Goal: Information Seeking & Learning: Learn about a topic

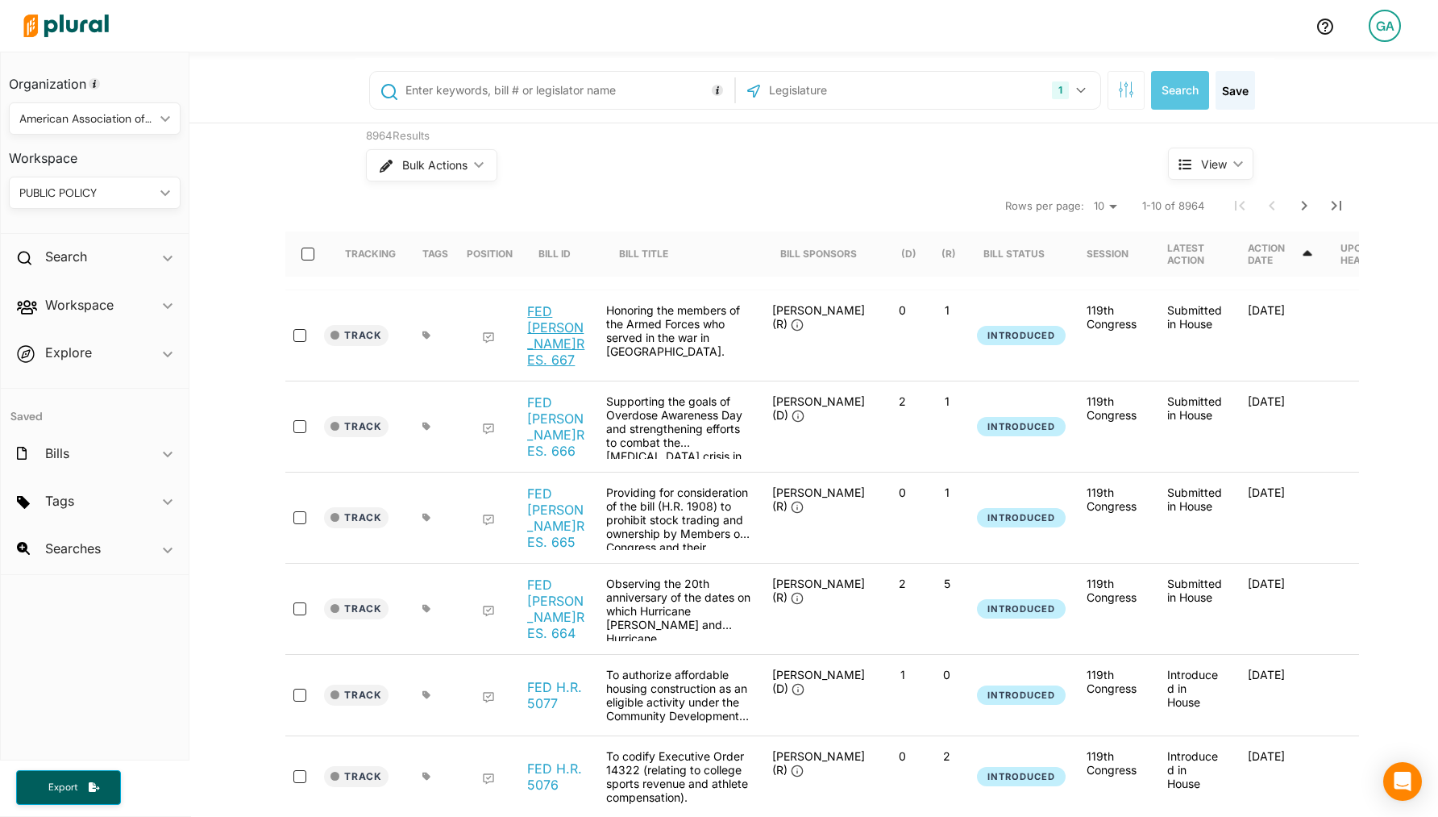
click at [569, 325] on link "FED H.RES. 667" at bounding box center [557, 335] width 61 height 64
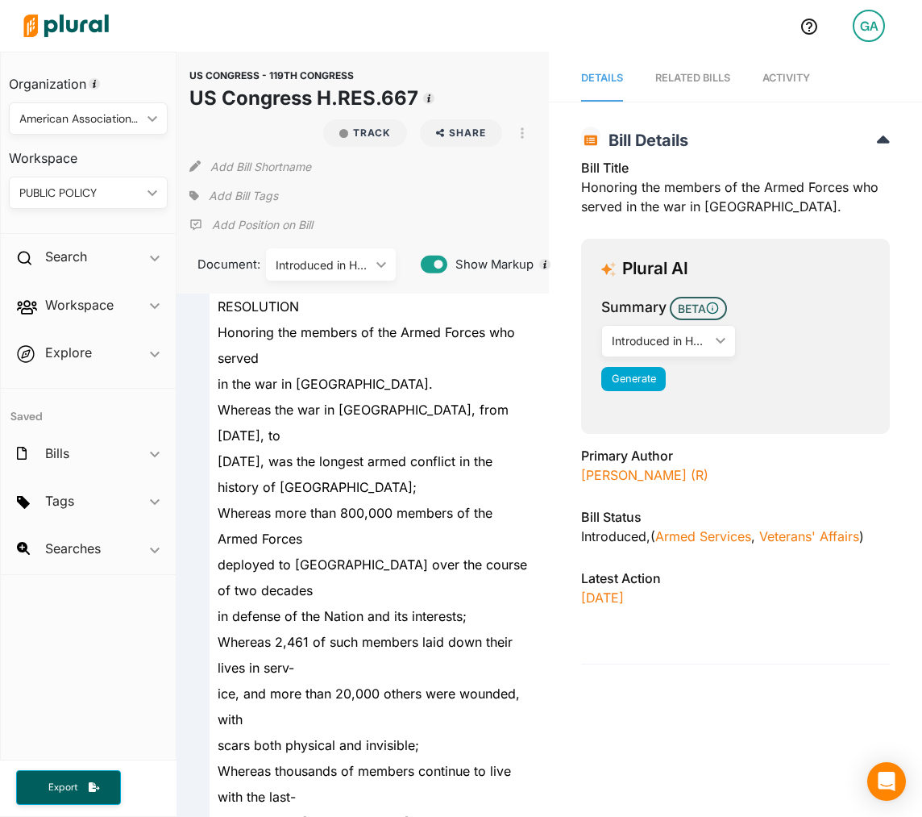
click at [803, 277] on div "Plural AI" at bounding box center [735, 269] width 268 height 20
click at [73, 17] on img at bounding box center [66, 26] width 113 height 56
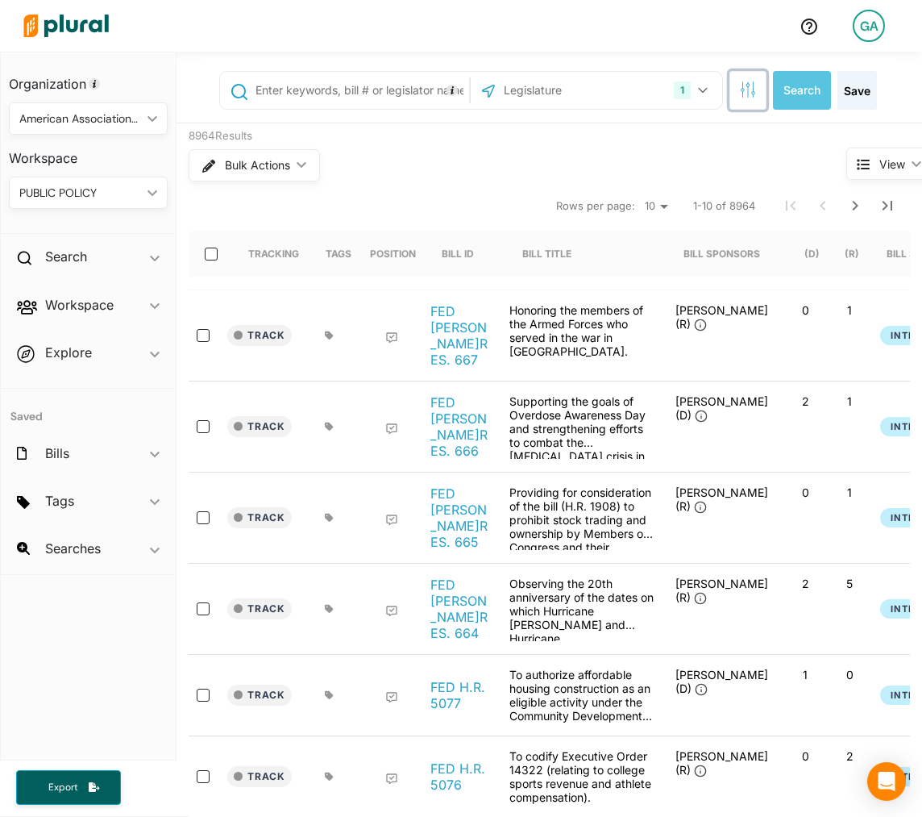
click at [745, 92] on icon "button" at bounding box center [748, 89] width 16 height 16
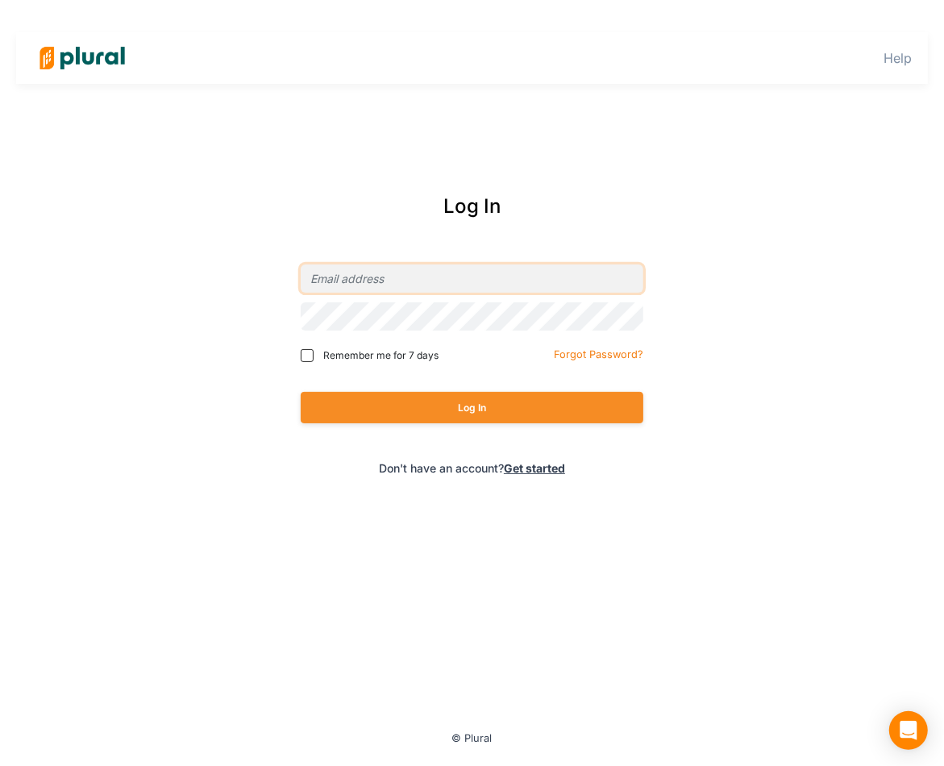
type input "[EMAIL_ADDRESS][DOMAIN_NAME]"
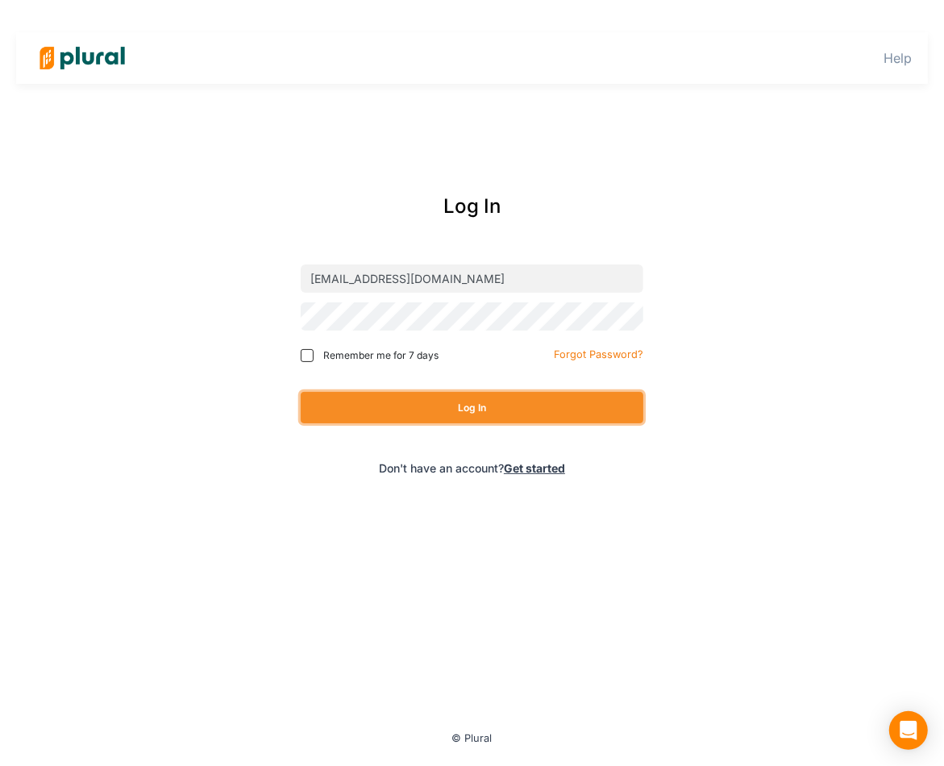
click at [501, 413] on button "Log In" at bounding box center [472, 407] width 343 height 31
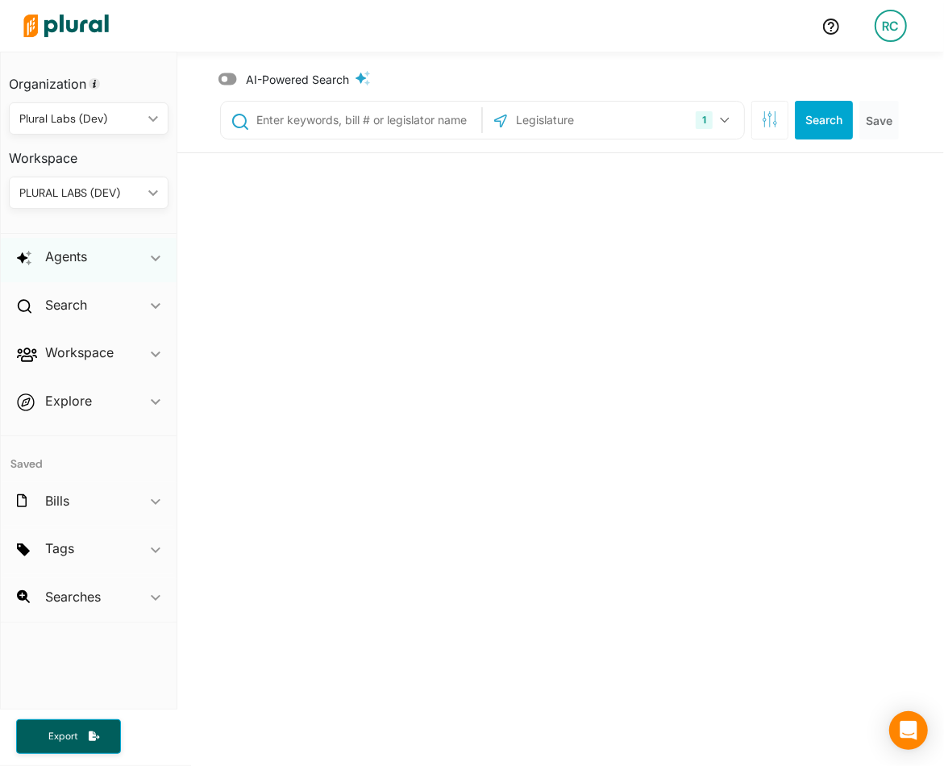
click at [89, 264] on div "Agents ic_keyboard_arrow_down" at bounding box center [89, 260] width 176 height 44
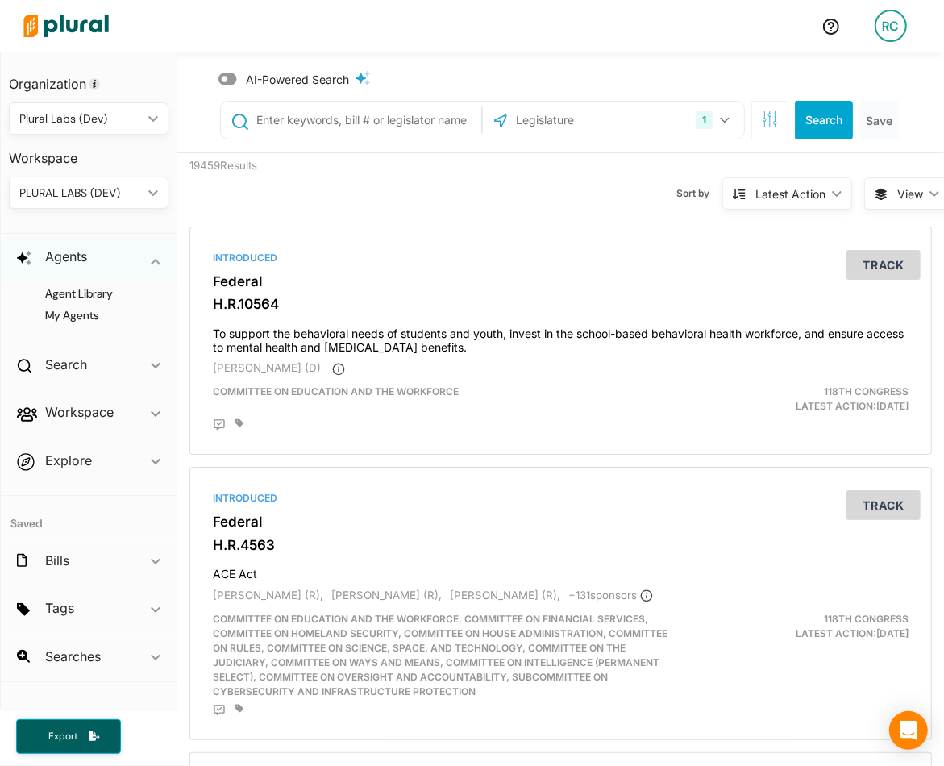
click at [89, 264] on div "Agents ic_keyboard_arrow_down" at bounding box center [89, 260] width 176 height 44
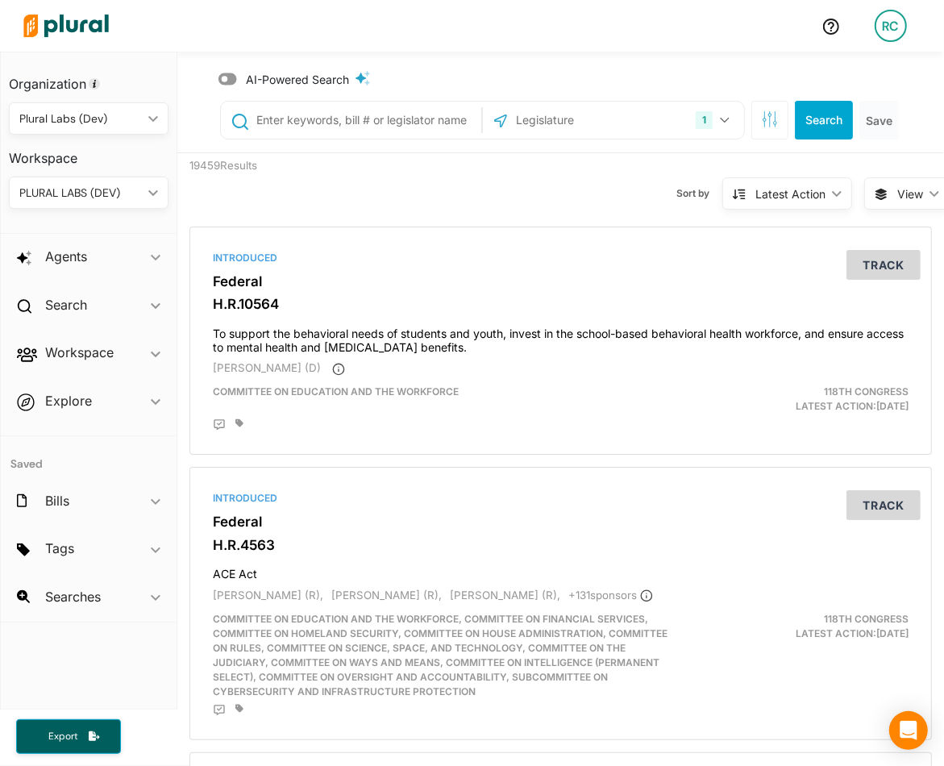
click at [237, 79] on div "AI-Powered Search" at bounding box center [306, 79] width 140 height 17
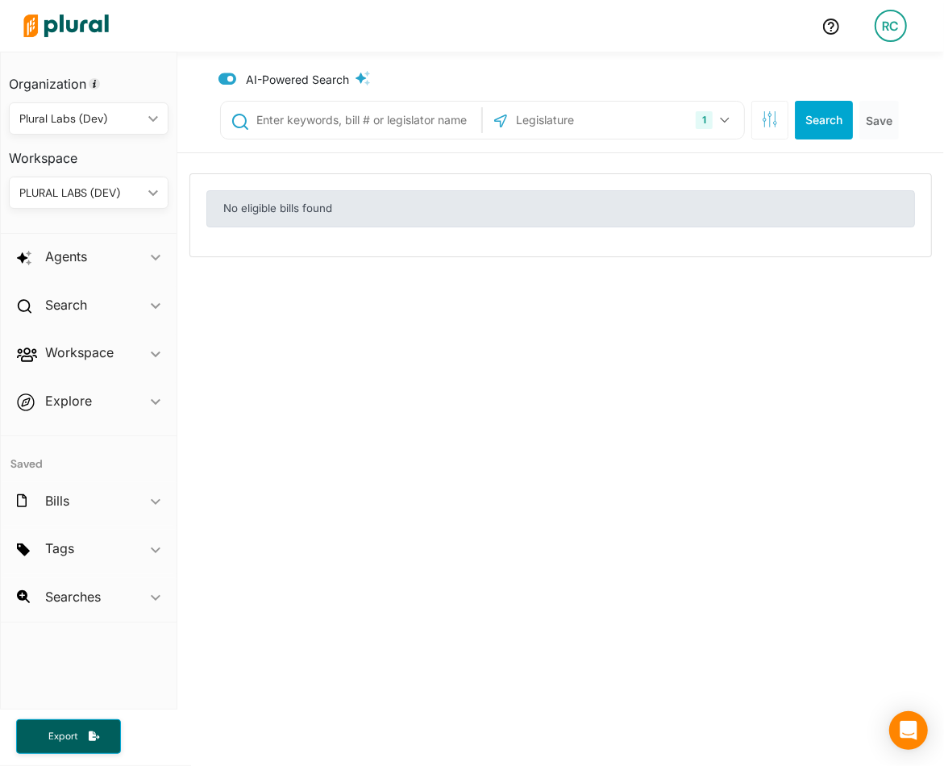
click at [233, 82] on icon at bounding box center [227, 79] width 19 height 12
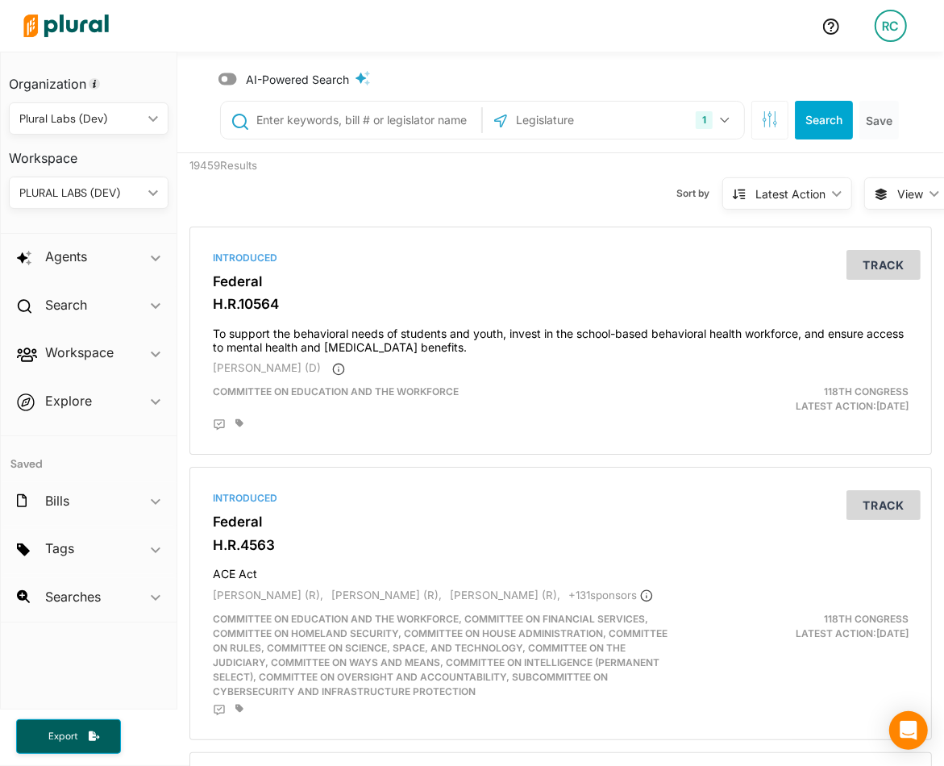
click at [912, 188] on span "View" at bounding box center [910, 193] width 26 height 17
click at [881, 232] on span "Table" at bounding box center [883, 232] width 96 height 14
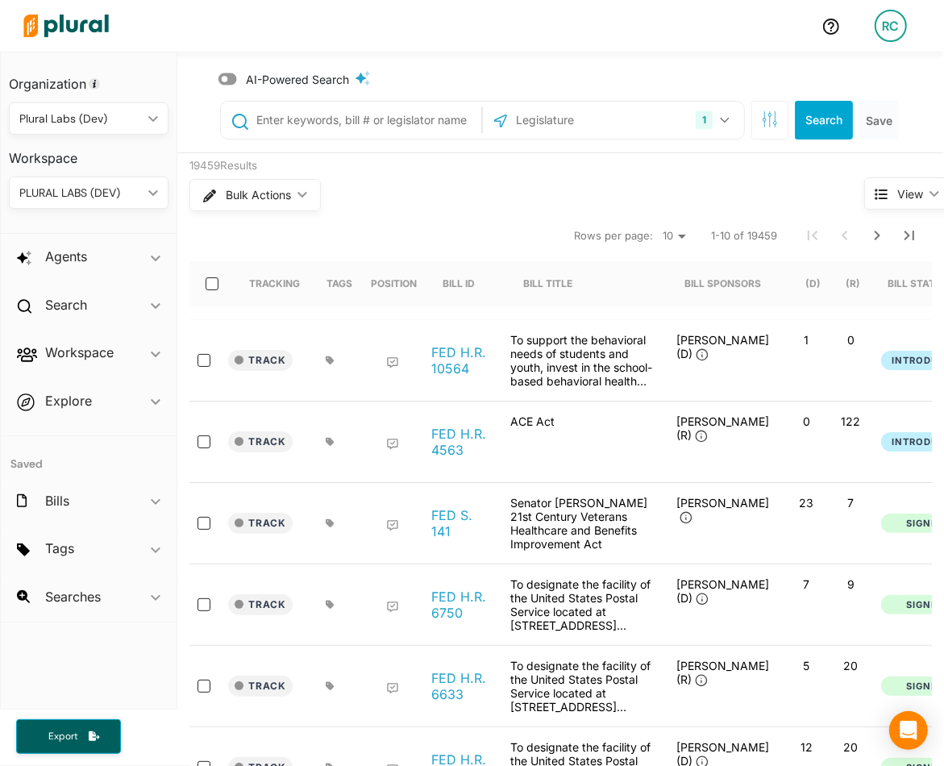
click at [234, 80] on icon at bounding box center [227, 79] width 19 height 12
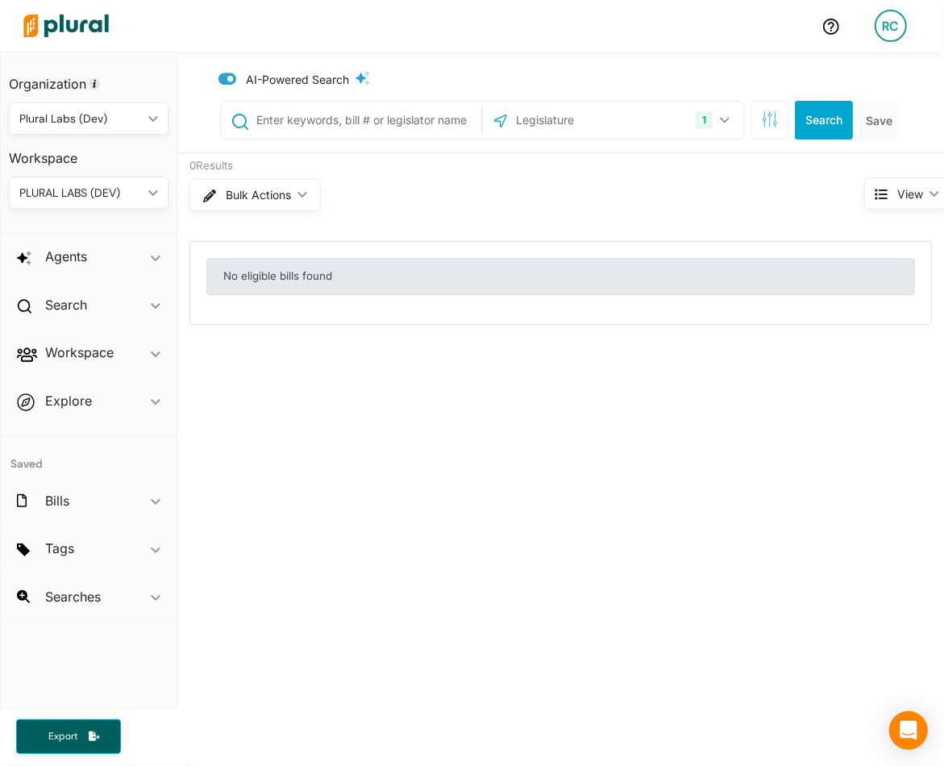
click at [234, 80] on icon at bounding box center [227, 79] width 19 height 12
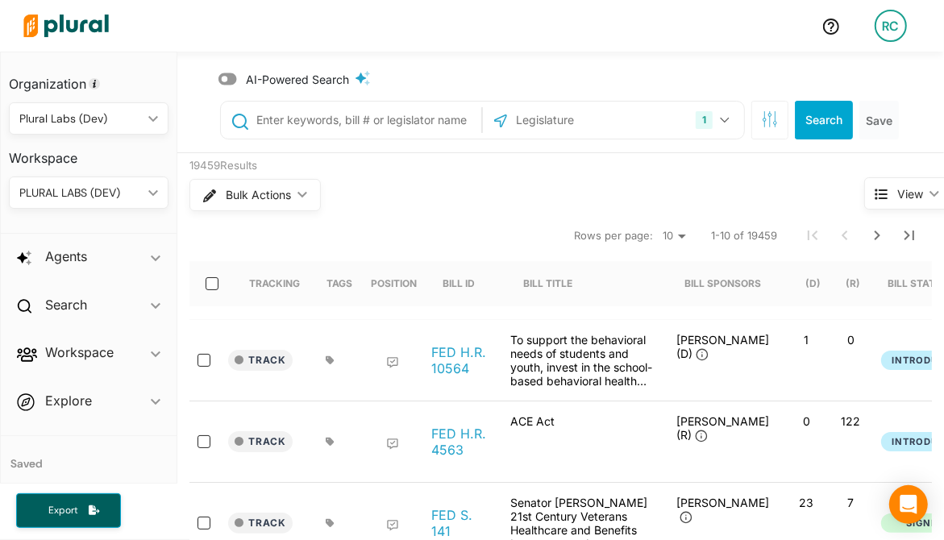
click at [230, 82] on icon at bounding box center [227, 79] width 19 height 12
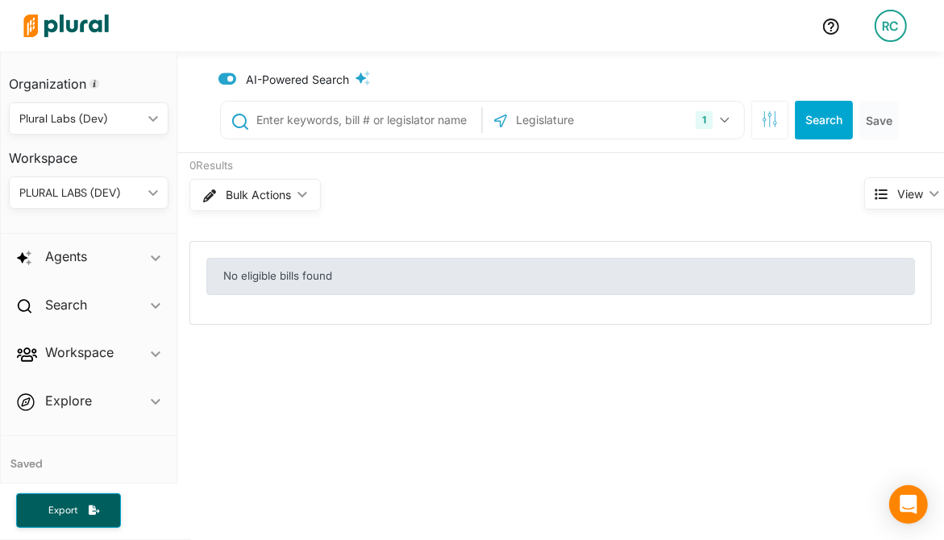
click at [226, 77] on icon at bounding box center [227, 79] width 19 height 12
click at [89, 22] on img at bounding box center [66, 26] width 113 height 56
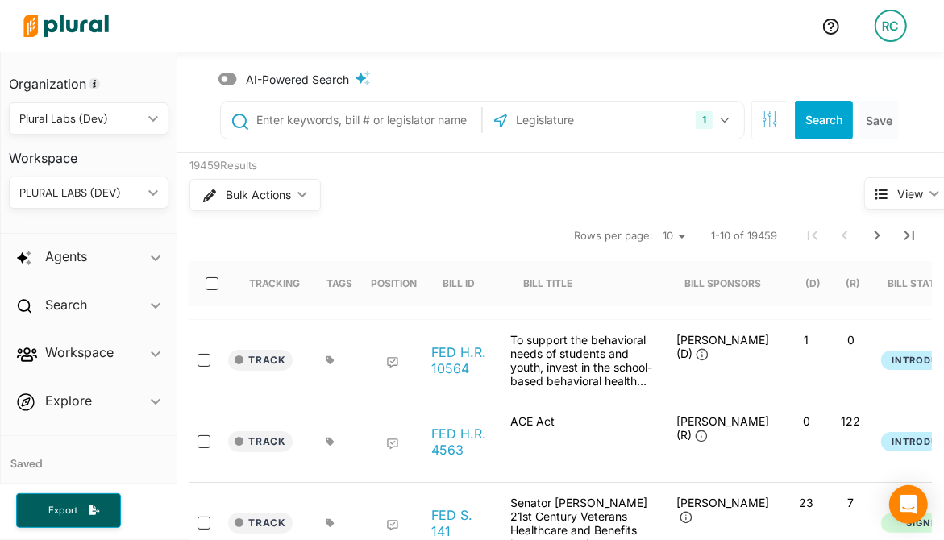
click at [228, 77] on icon at bounding box center [227, 79] width 19 height 12
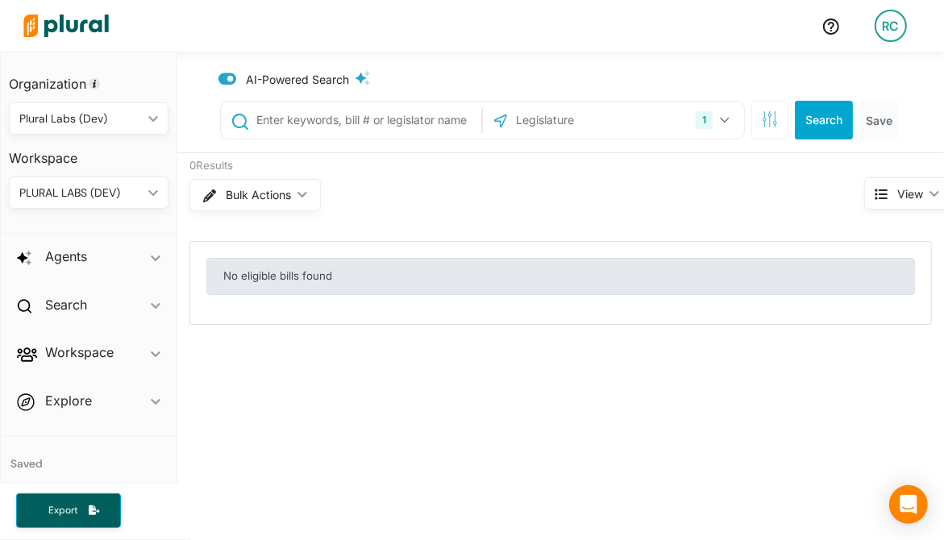
click at [228, 77] on icon at bounding box center [227, 79] width 19 height 16
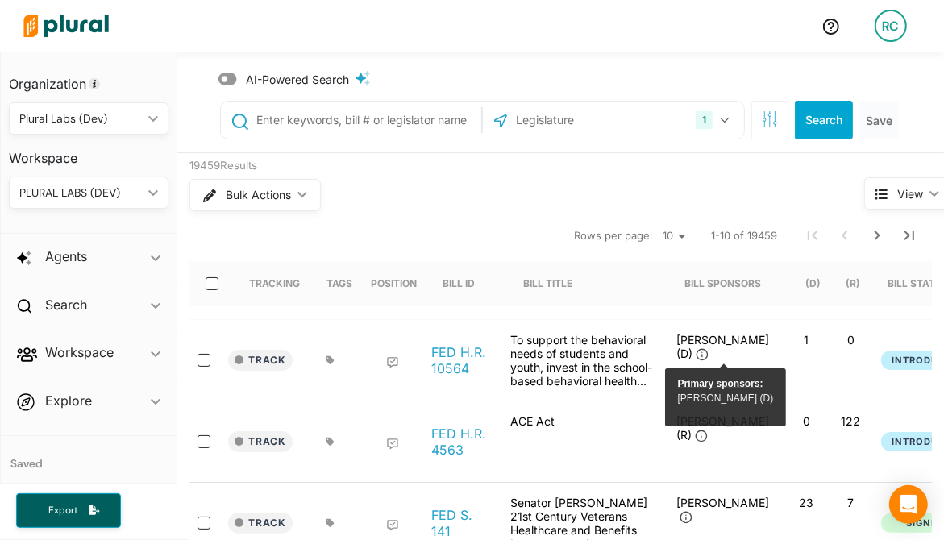
click at [898, 29] on div "RC" at bounding box center [891, 26] width 32 height 32
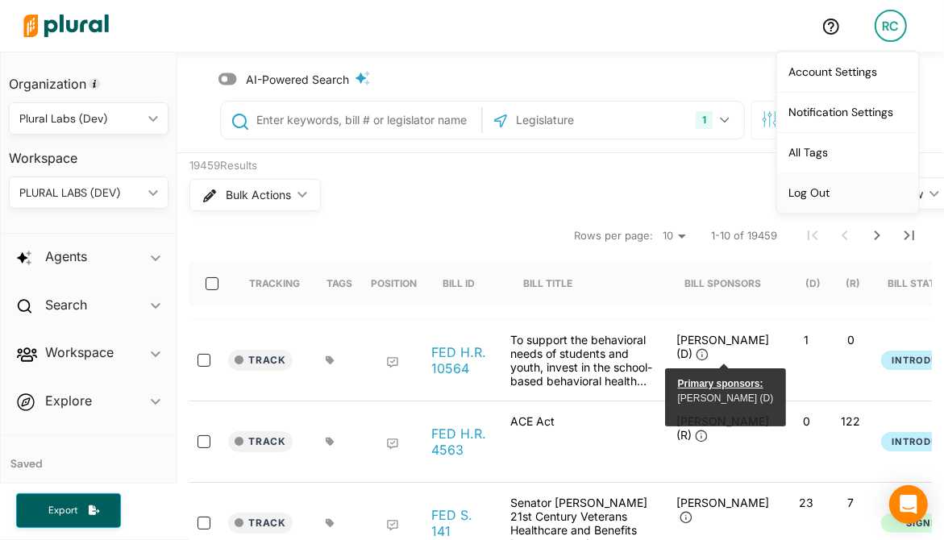
click at [828, 189] on link "Log Out" at bounding box center [847, 193] width 141 height 40
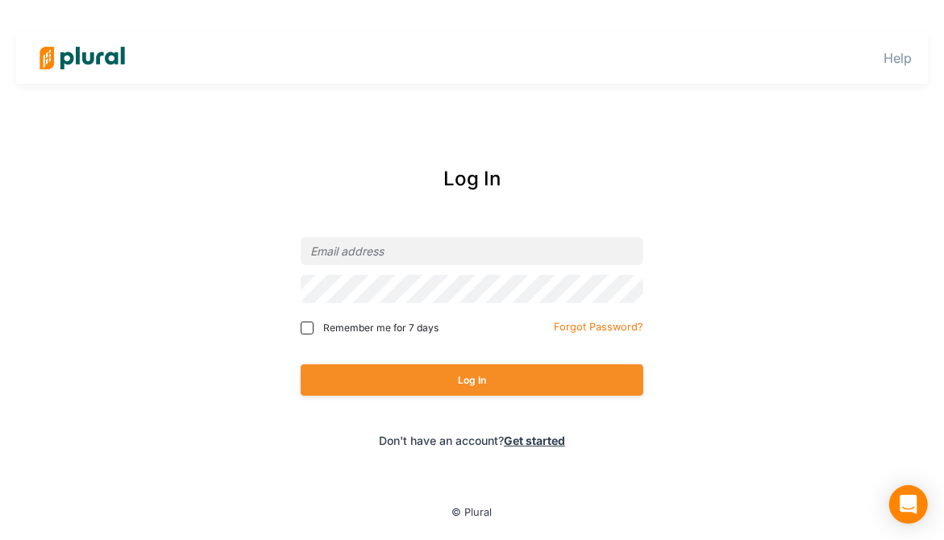
type input "[EMAIL_ADDRESS][DOMAIN_NAME]"
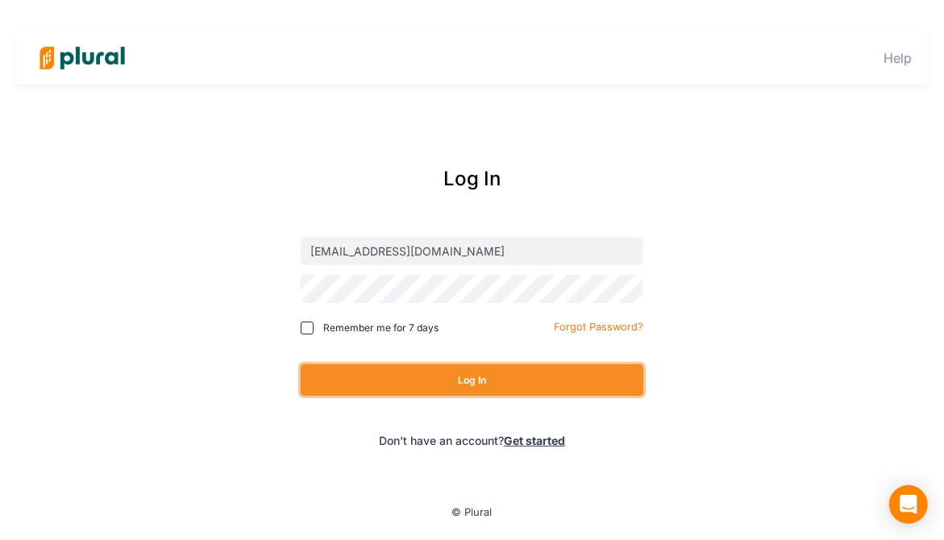
click at [497, 380] on button "Log In" at bounding box center [472, 379] width 343 height 31
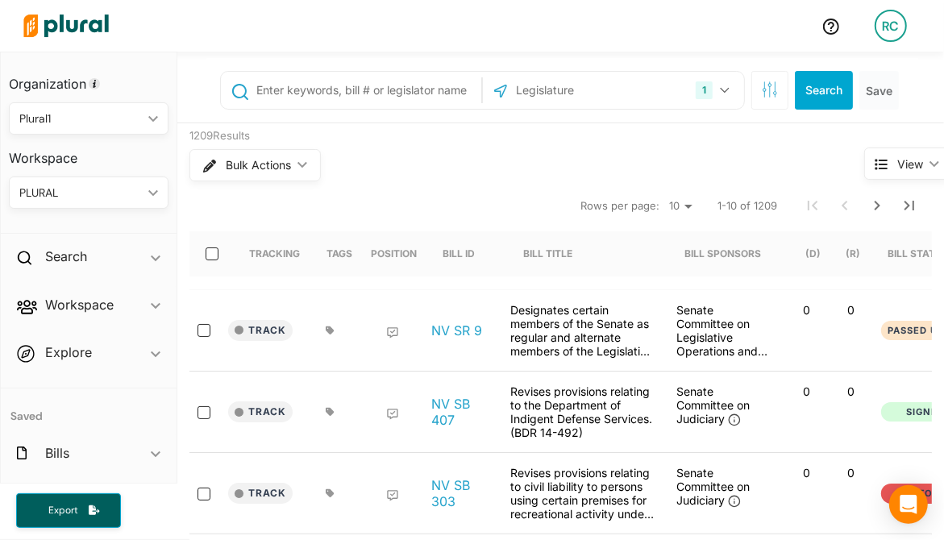
click at [364, 87] on input "text" at bounding box center [366, 90] width 223 height 31
click at [733, 88] on button "1" at bounding box center [714, 90] width 51 height 31
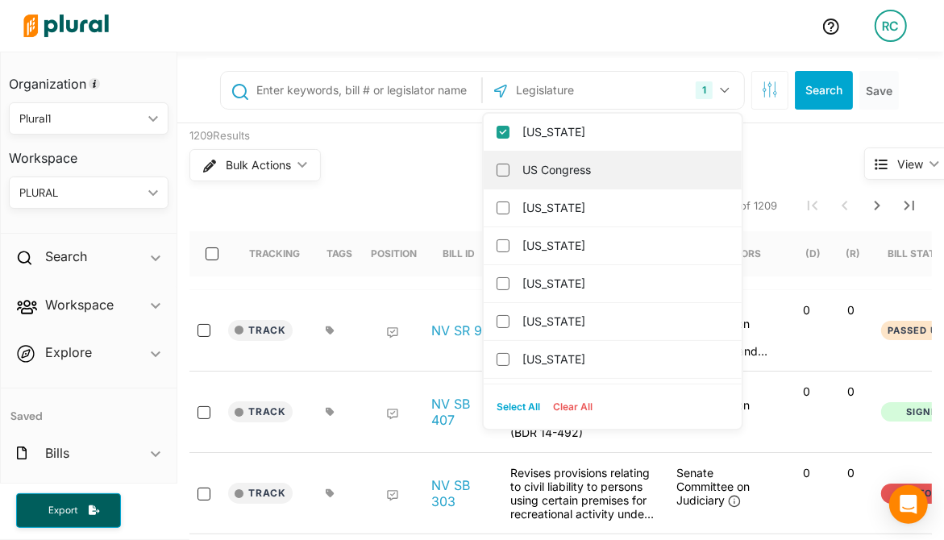
click at [570, 160] on label "US Congress" at bounding box center [623, 170] width 203 height 24
click at [510, 164] on input "US Congress" at bounding box center [503, 170] width 13 height 13
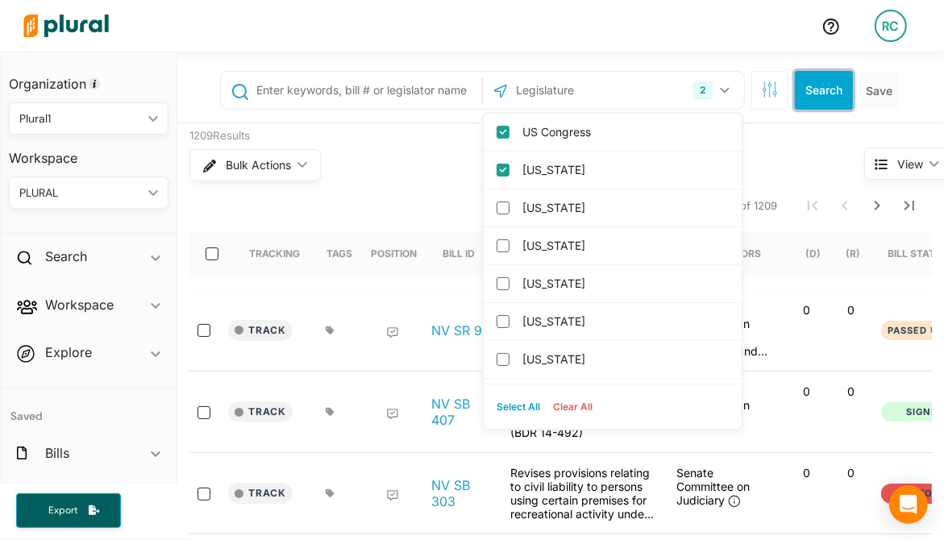
click at [836, 100] on button "Search" at bounding box center [824, 90] width 58 height 39
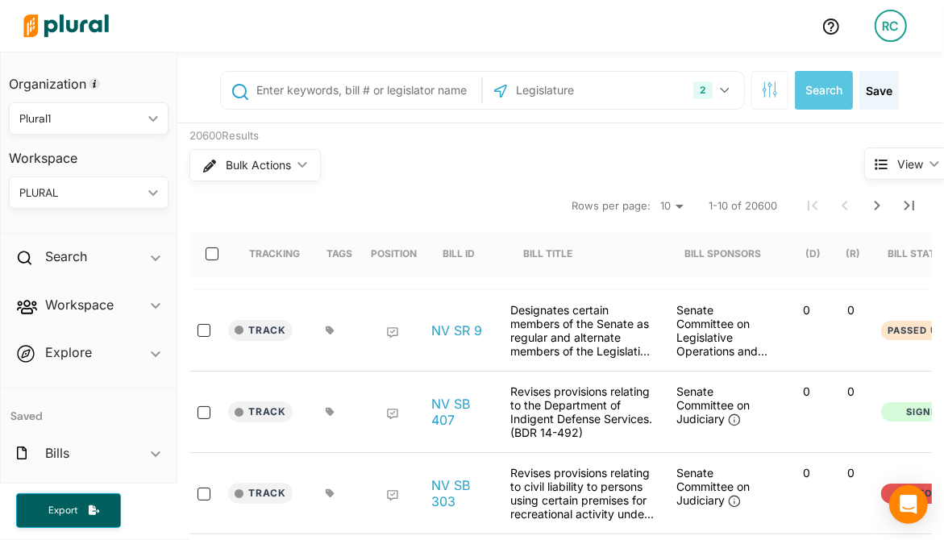
click at [913, 31] on link "RC" at bounding box center [891, 25] width 58 height 45
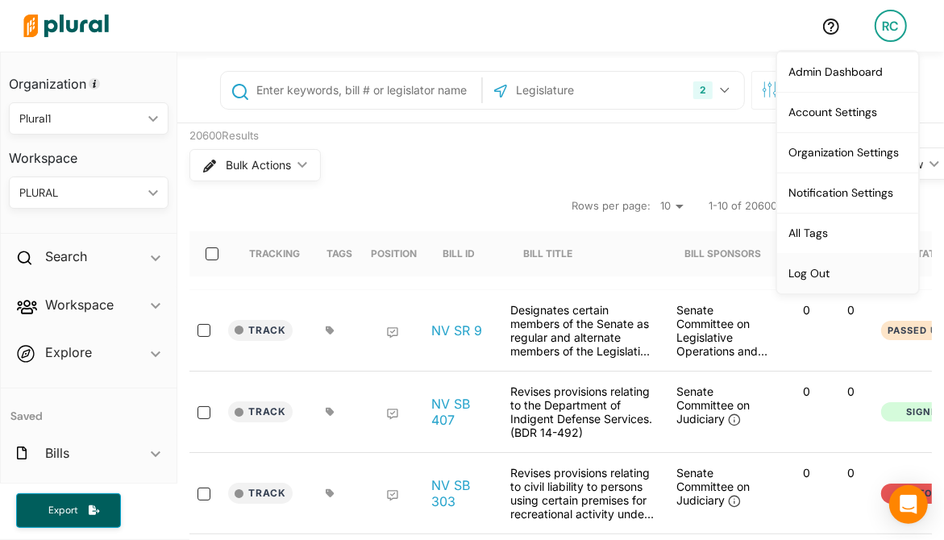
click at [837, 264] on link "Log Out" at bounding box center [847, 273] width 141 height 40
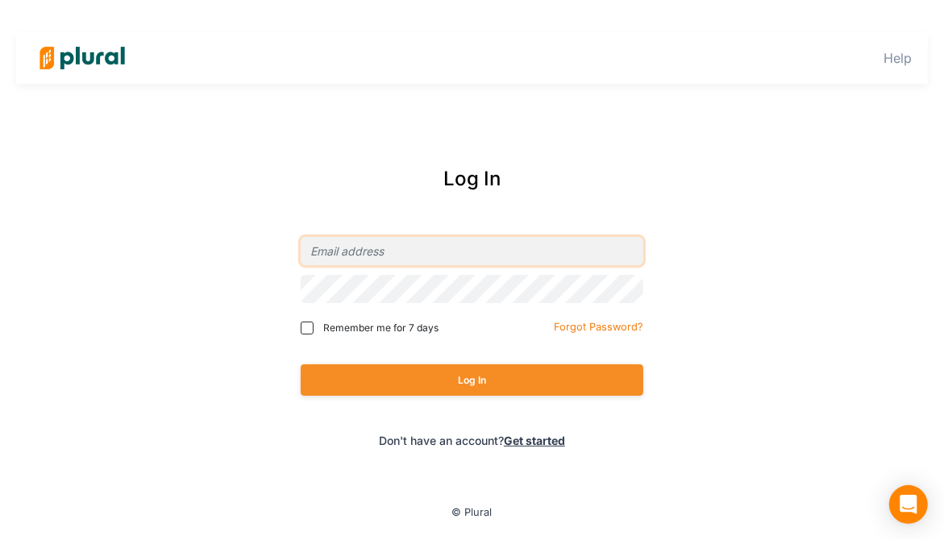
type input "ruby+plurallabs@pluralpolicy.com"
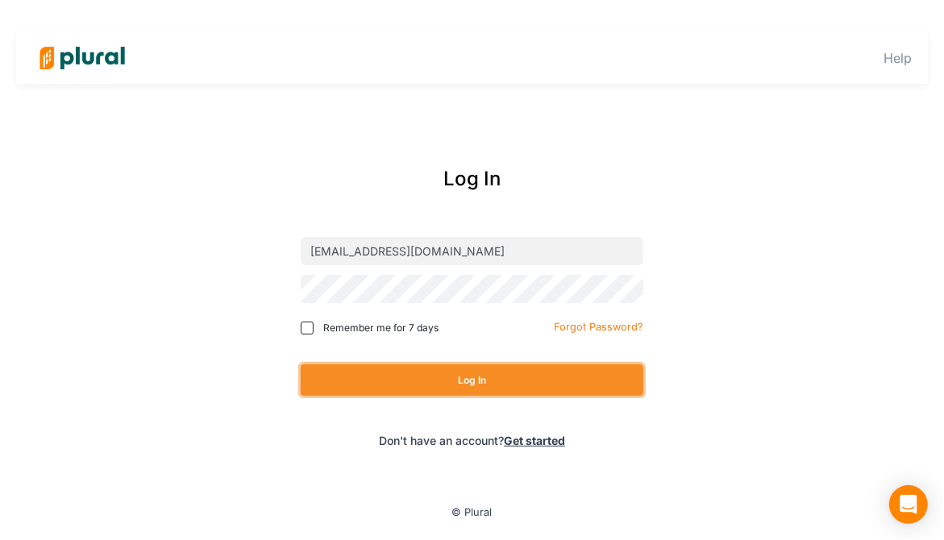
click at [495, 370] on button "Log In" at bounding box center [472, 379] width 343 height 31
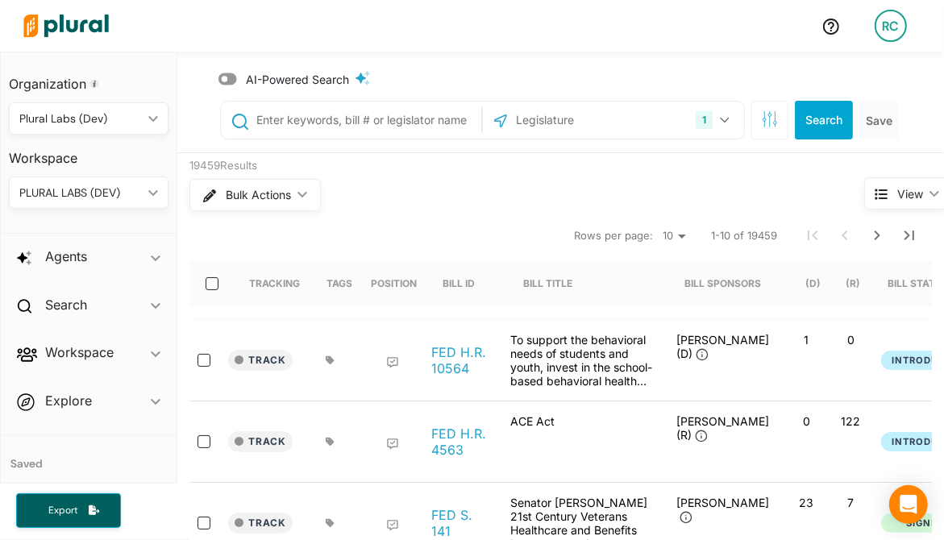
click at [227, 77] on icon at bounding box center [227, 79] width 19 height 12
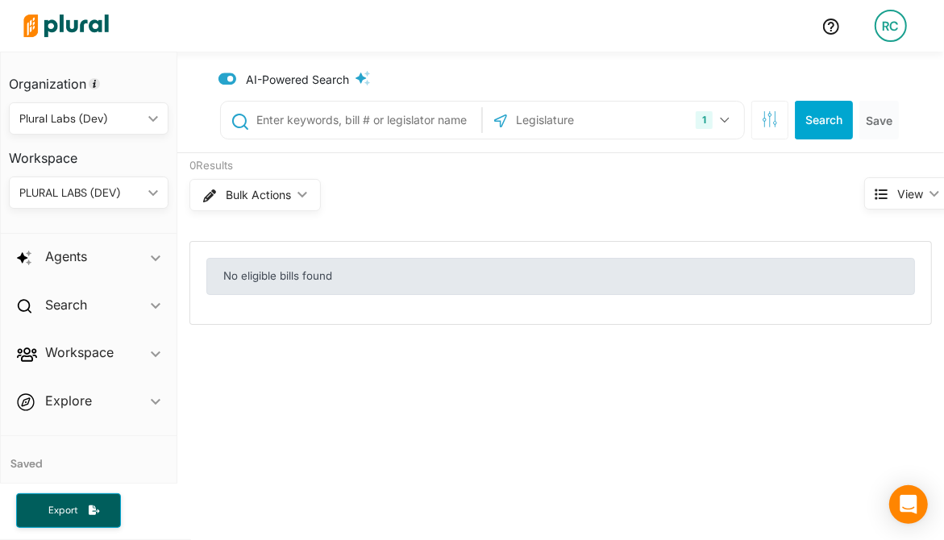
click at [227, 77] on icon at bounding box center [227, 79] width 19 height 16
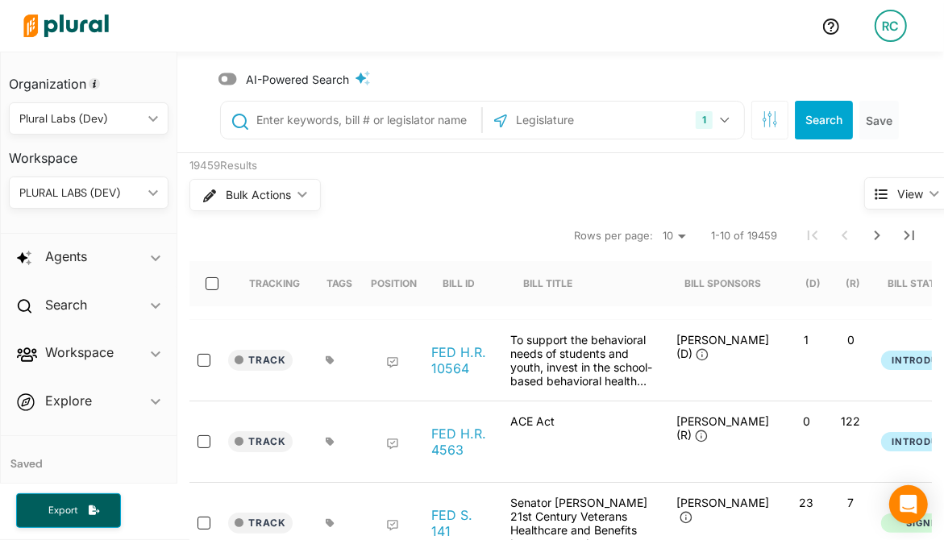
click at [310, 133] on input "text" at bounding box center [366, 120] width 223 height 31
click at [226, 75] on icon at bounding box center [227, 79] width 19 height 12
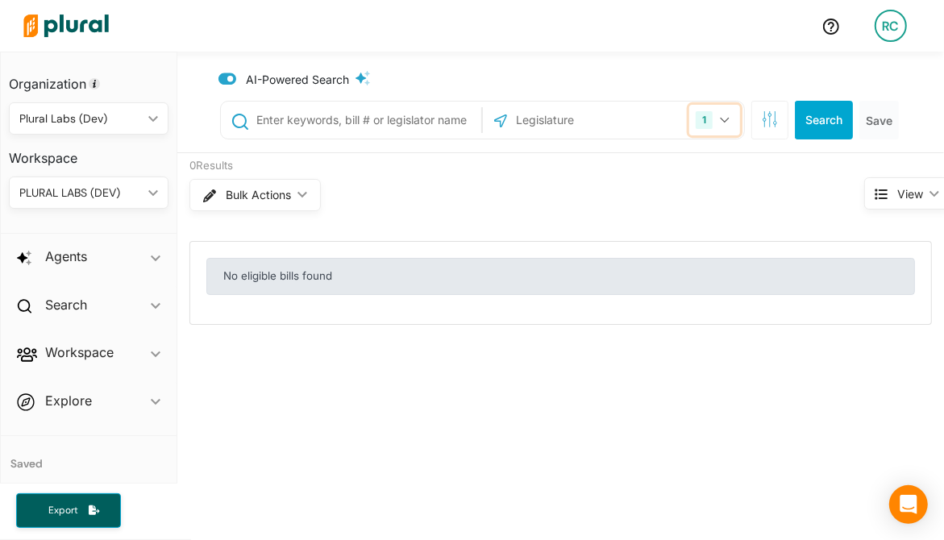
click at [730, 132] on button "1" at bounding box center [714, 120] width 51 height 31
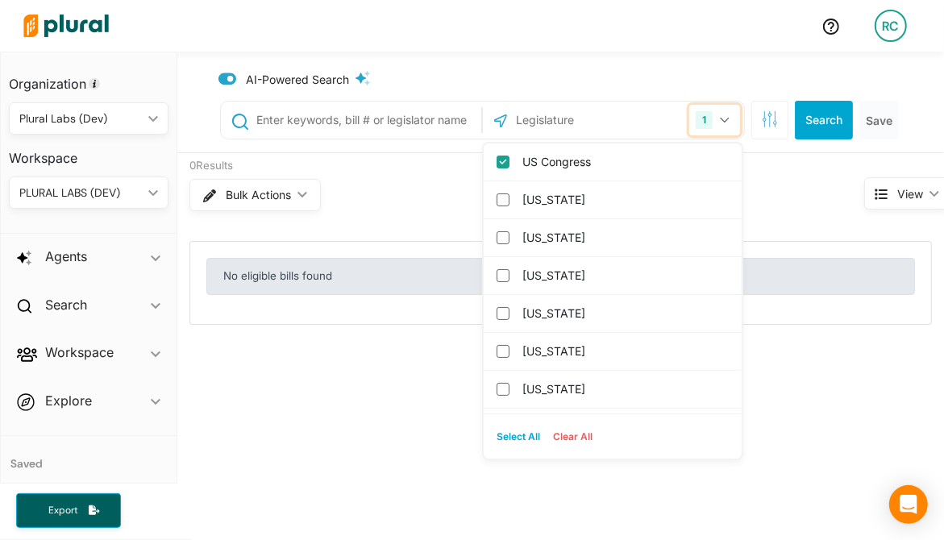
click at [729, 132] on button "1" at bounding box center [714, 120] width 51 height 31
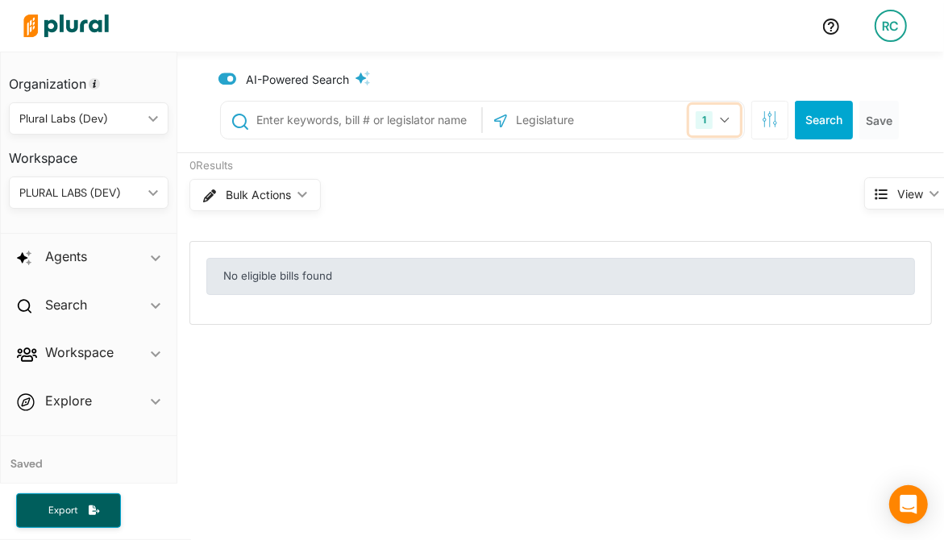
click at [729, 132] on button "1" at bounding box center [714, 120] width 51 height 31
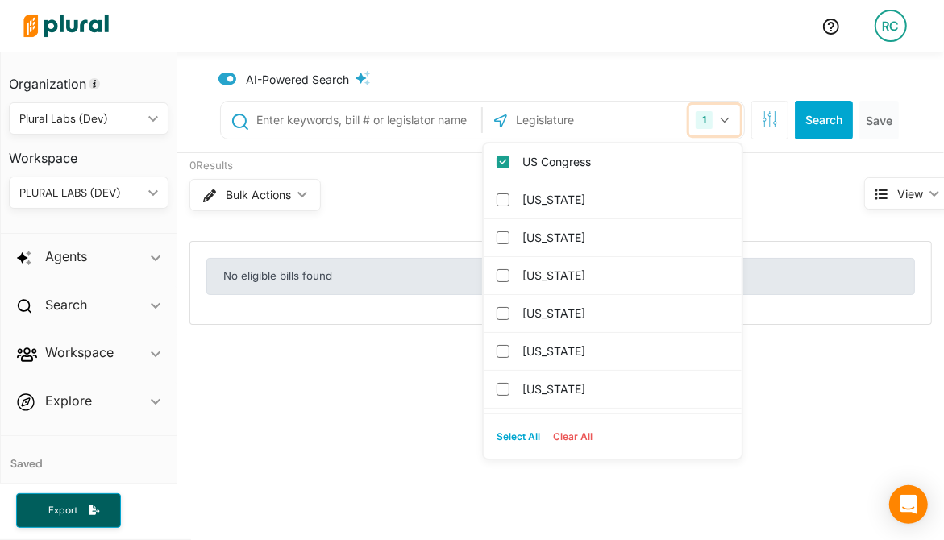
click at [729, 132] on button "1" at bounding box center [714, 120] width 51 height 31
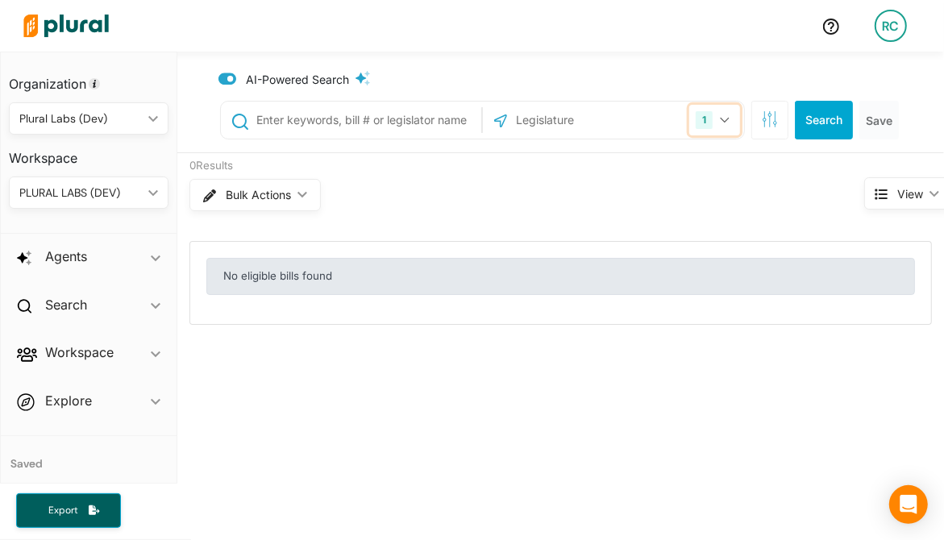
click at [729, 131] on button "1" at bounding box center [714, 120] width 51 height 31
click at [621, 123] on input "text" at bounding box center [600, 120] width 173 height 31
click at [223, 80] on icon at bounding box center [227, 79] width 19 height 12
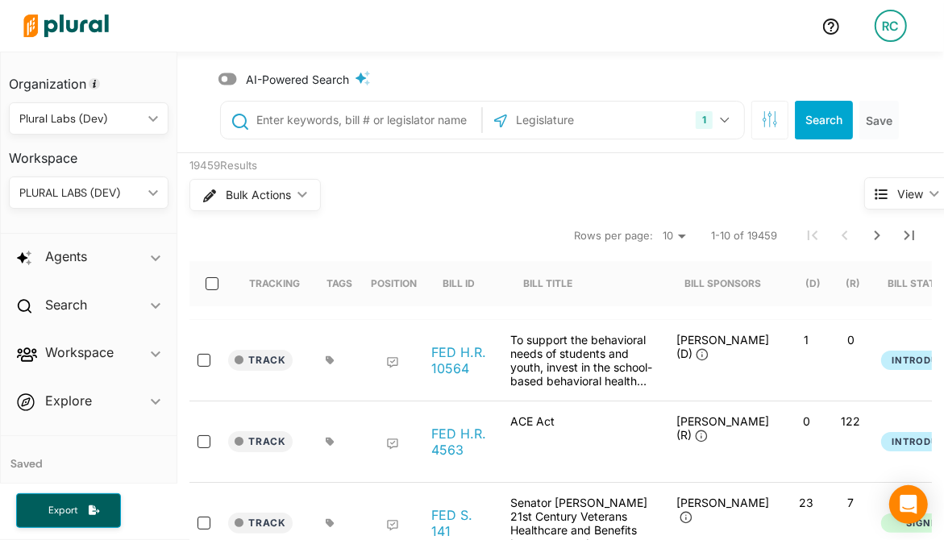
click at [226, 83] on icon at bounding box center [227, 79] width 19 height 12
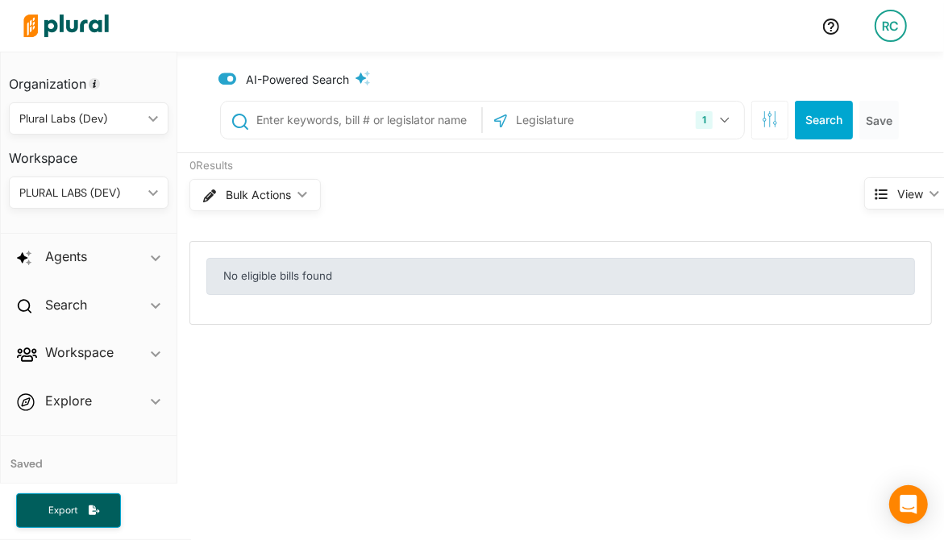
click at [226, 83] on icon at bounding box center [227, 79] width 19 height 12
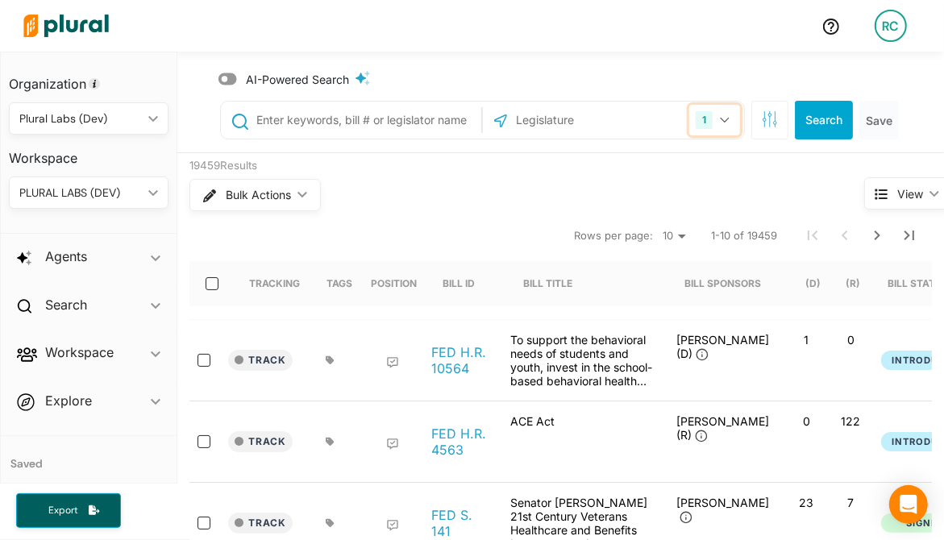
click at [735, 123] on button "1" at bounding box center [714, 120] width 51 height 31
click at [227, 78] on icon at bounding box center [227, 79] width 19 height 16
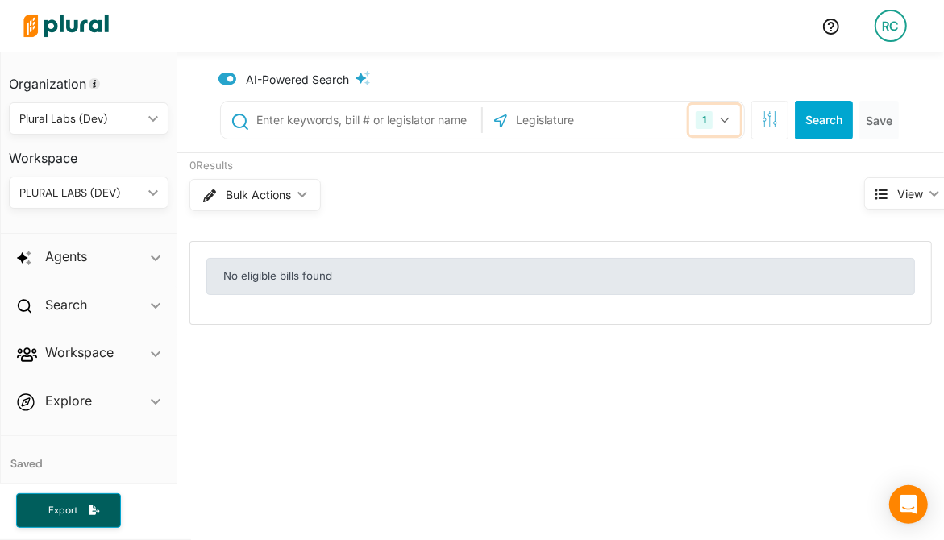
click at [731, 125] on button "1" at bounding box center [714, 120] width 51 height 31
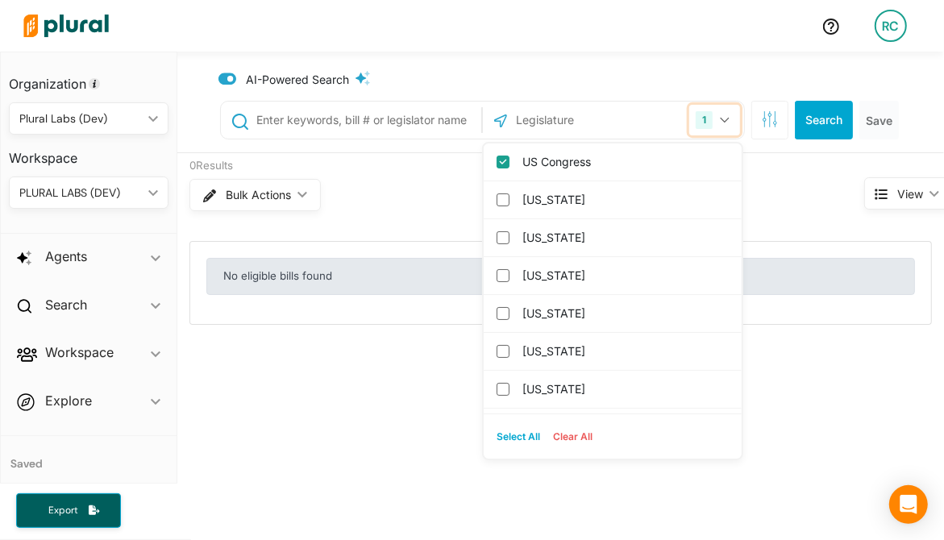
click at [731, 125] on button "1" at bounding box center [714, 120] width 51 height 31
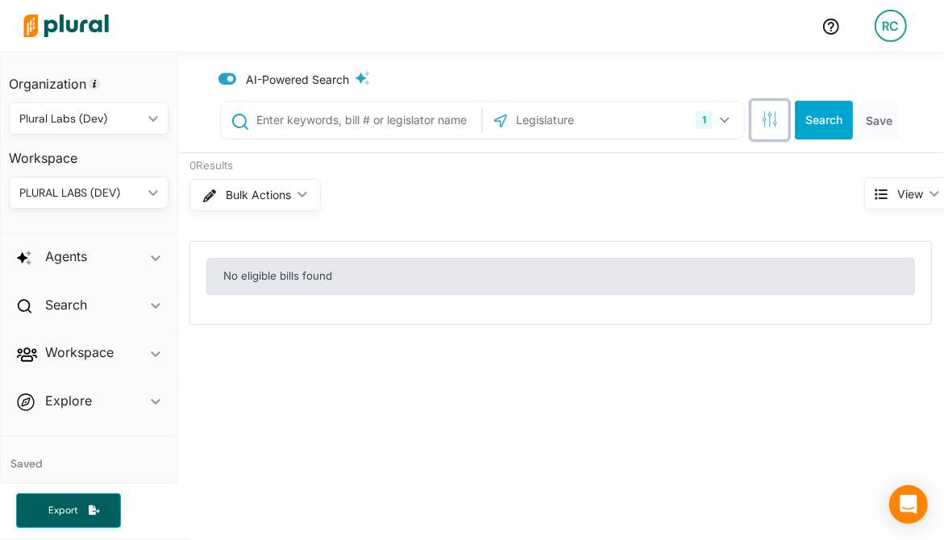
click at [770, 124] on icon "button" at bounding box center [770, 119] width 16 height 16
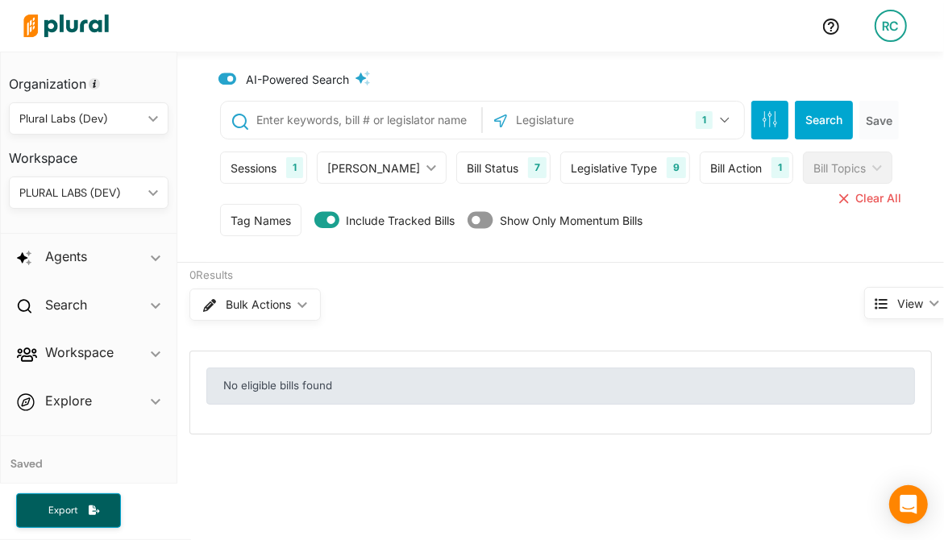
click at [241, 168] on div "Sessions" at bounding box center [254, 168] width 46 height 17
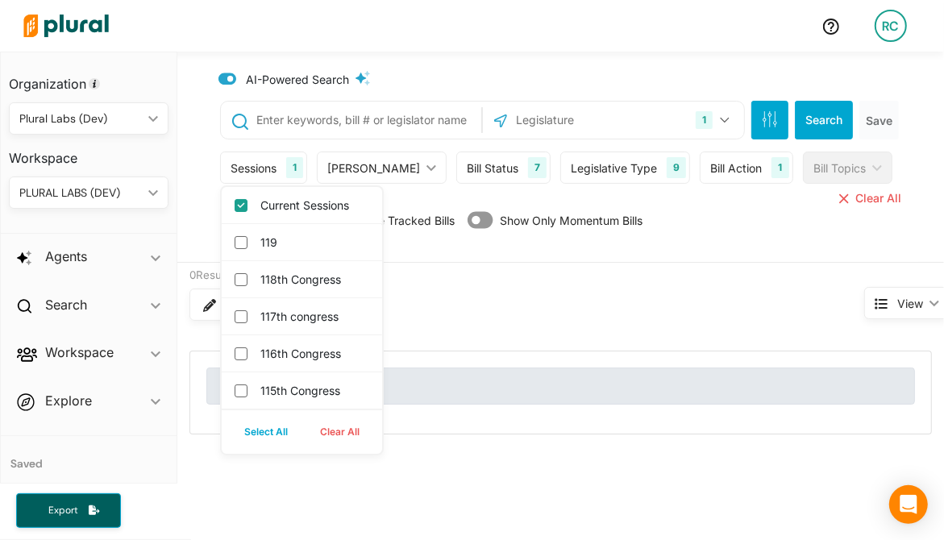
click at [241, 168] on div "Sessions" at bounding box center [254, 168] width 46 height 17
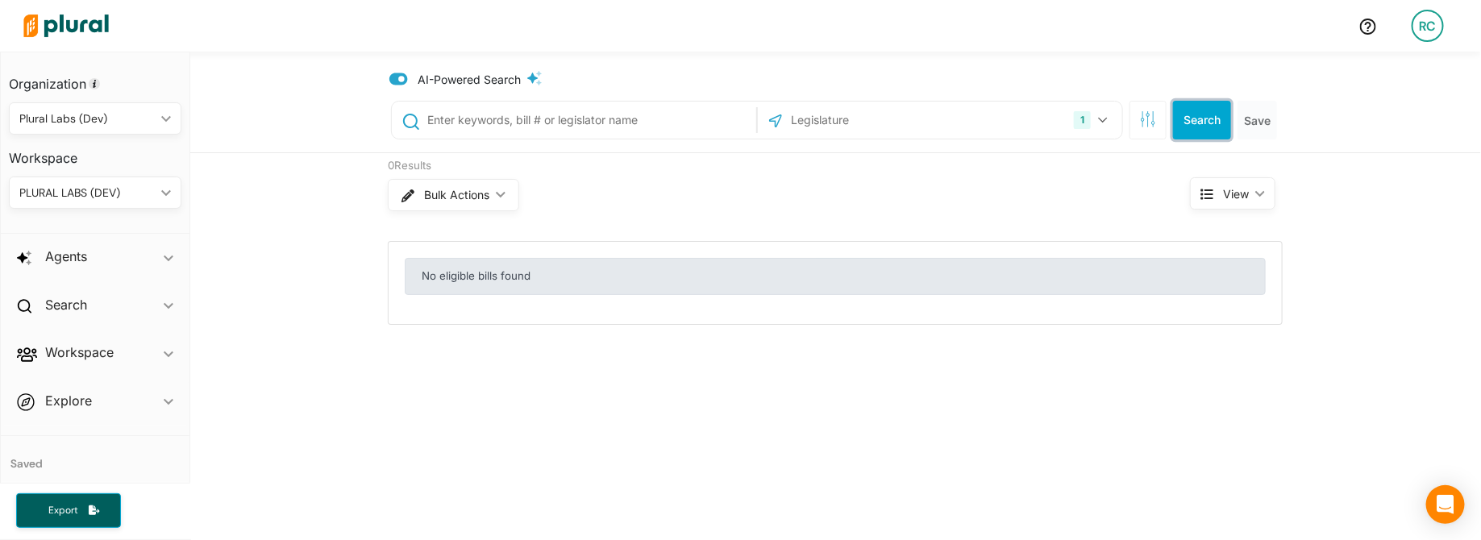
click at [943, 115] on button "Search" at bounding box center [1202, 120] width 58 height 39
